Goal: Navigation & Orientation: Go to known website

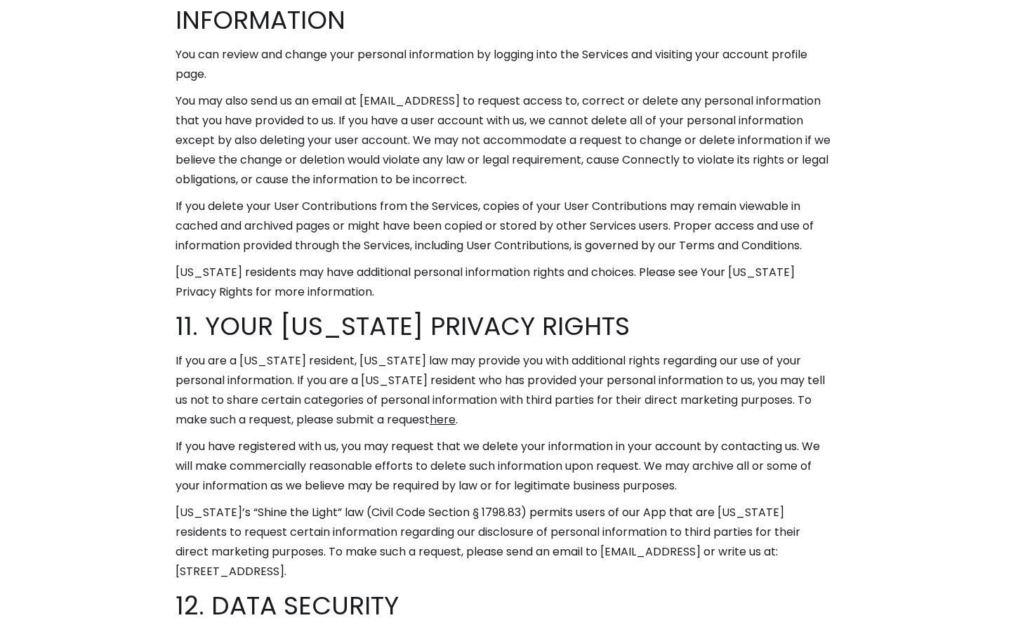
scroll to position [8641, 0]
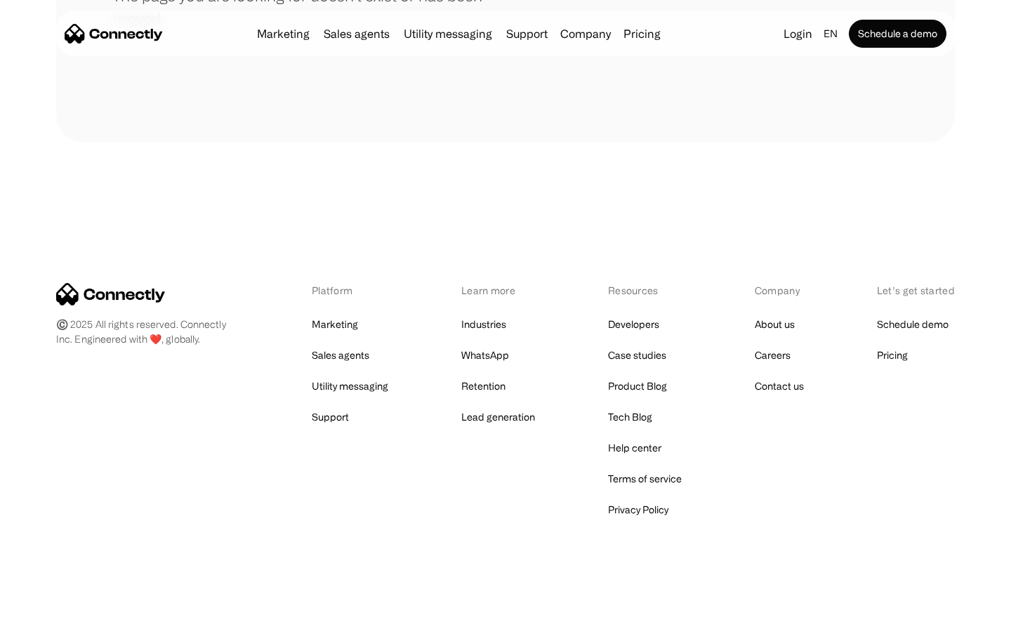
scroll to position [256, 0]
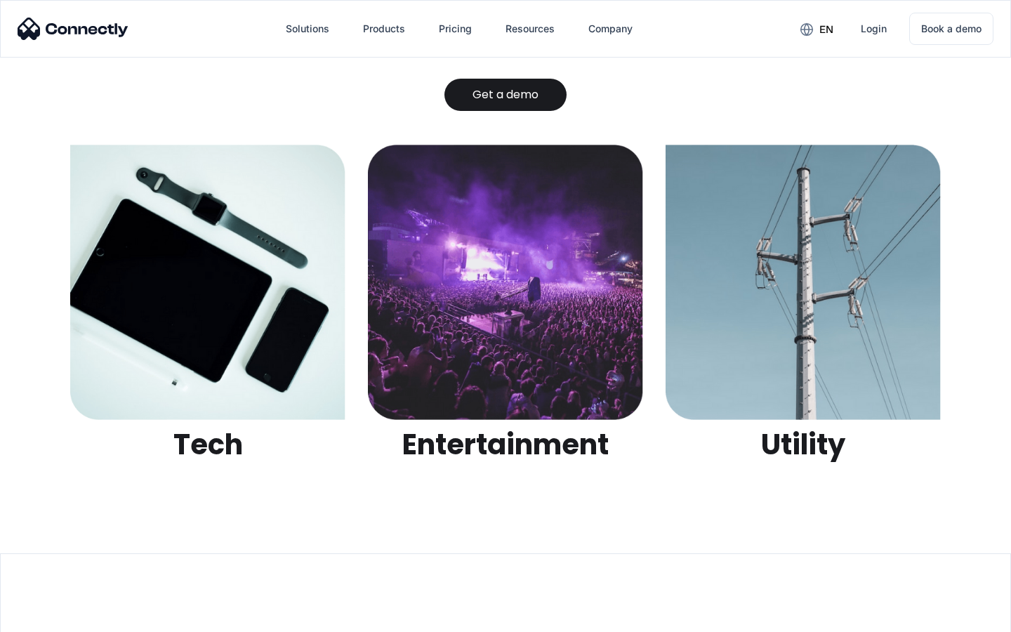
scroll to position [4428, 0]
